Goal: Task Accomplishment & Management: Use online tool/utility

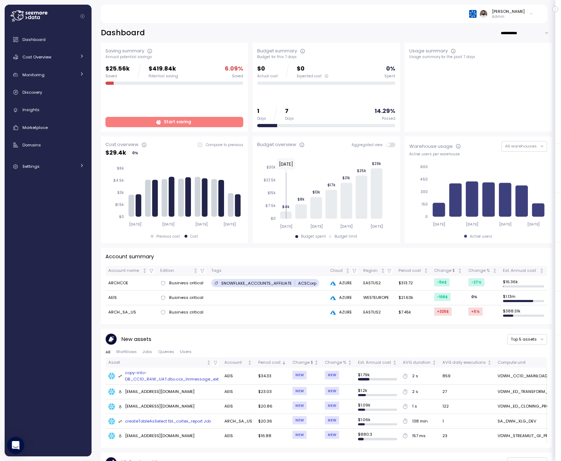
click at [227, 122] on span "Start saving" at bounding box center [173, 122] width 129 height 10
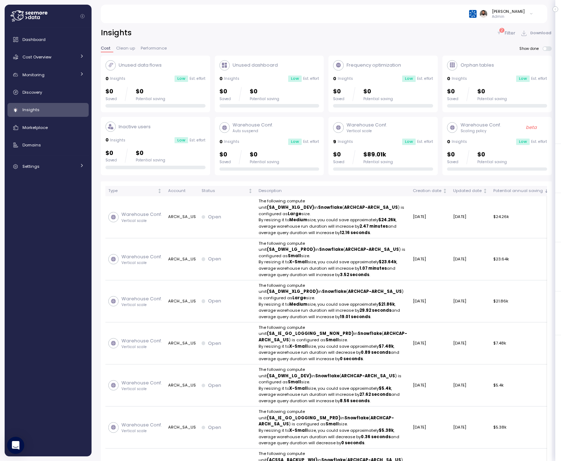
click at [502, 28] on p "2" at bounding box center [502, 30] width 2 height 5
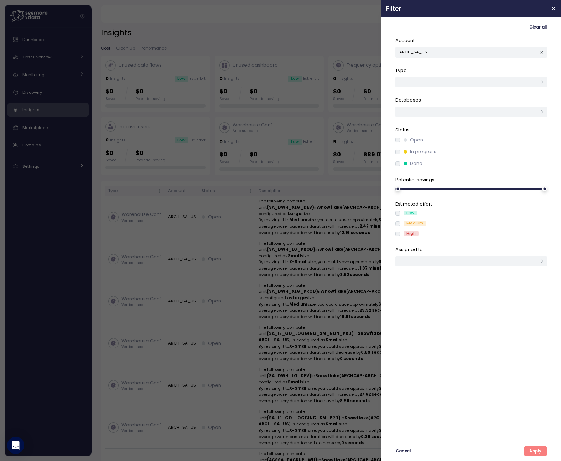
click at [541, 51] on icon "button" at bounding box center [542, 52] width 5 height 5
click at [529, 451] on button "Apply" at bounding box center [535, 451] width 23 height 10
